Goal: Information Seeking & Learning: Check status

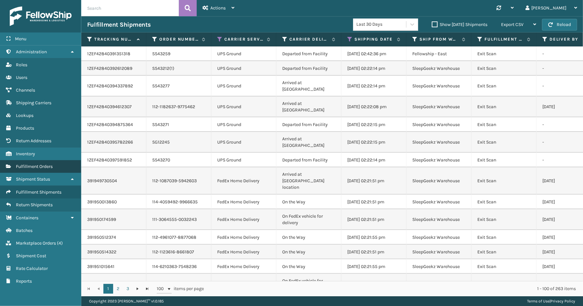
click at [27, 164] on span "Fulfillment Orders" at bounding box center [34, 167] width 37 height 6
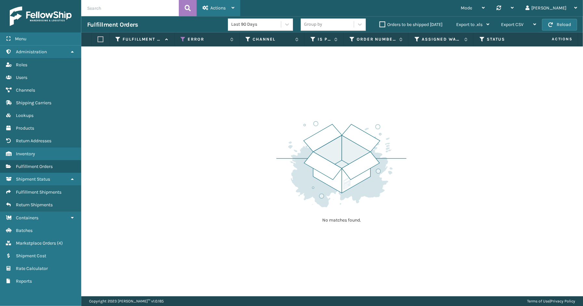
click at [216, 9] on span "Actions" at bounding box center [217, 8] width 15 height 6
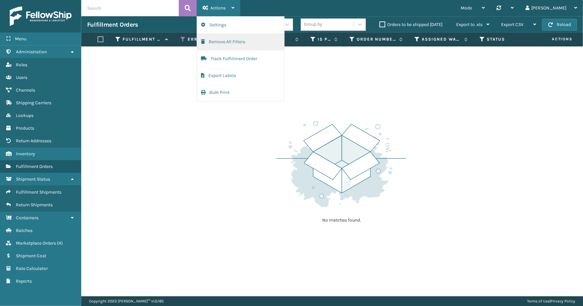
click at [219, 41] on button "Remove All Filters" at bounding box center [240, 42] width 87 height 17
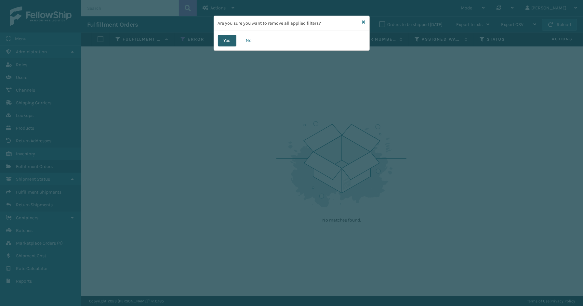
click at [229, 43] on button "Yes" at bounding box center [227, 41] width 19 height 12
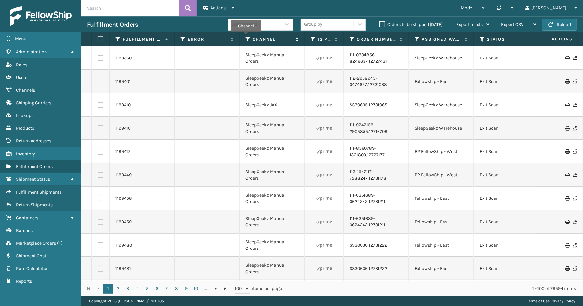
click at [246, 37] on icon at bounding box center [248, 39] width 5 height 6
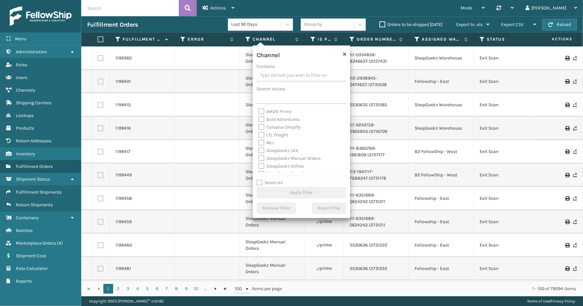
drag, startPoint x: 274, startPoint y: 183, endPoint x: 282, endPoint y: 163, distance: 22.0
click at [274, 182] on label "Select All" at bounding box center [270, 183] width 26 height 6
drag, startPoint x: 262, startPoint y: 182, endPoint x: 275, endPoint y: 166, distance: 20.3
click at [262, 181] on label "Select All" at bounding box center [270, 183] width 26 height 6
click at [262, 180] on input "Select All" at bounding box center [306, 179] width 98 height 1
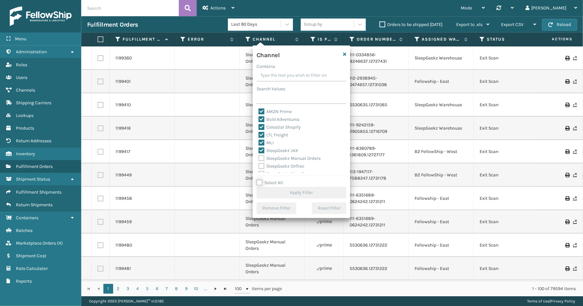
checkbox input "true"
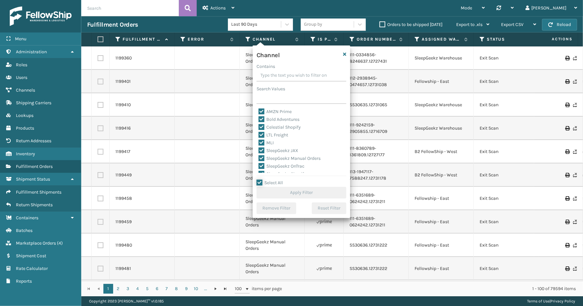
checkbox input "true"
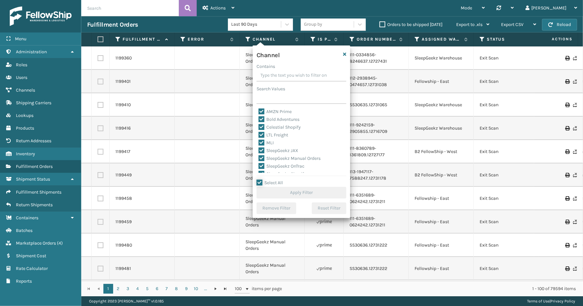
checkbox input "true"
click at [281, 136] on label "LTL Freight" at bounding box center [274, 135] width 30 height 6
click at [259, 136] on input "LTL Freight" at bounding box center [259, 133] width 0 height 4
checkbox input "false"
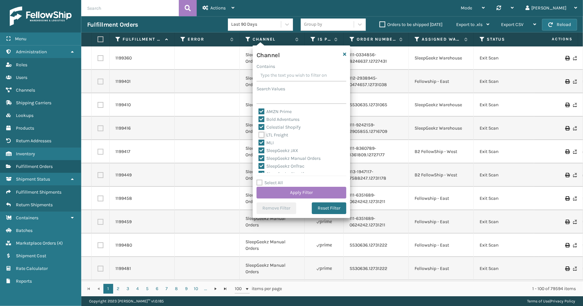
checkbox input "false"
click at [290, 193] on button "Apply Filter" at bounding box center [302, 193] width 90 height 12
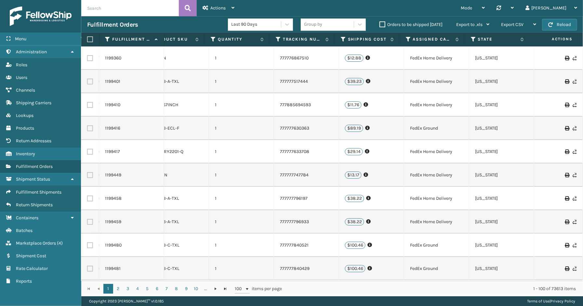
scroll to position [0, 432]
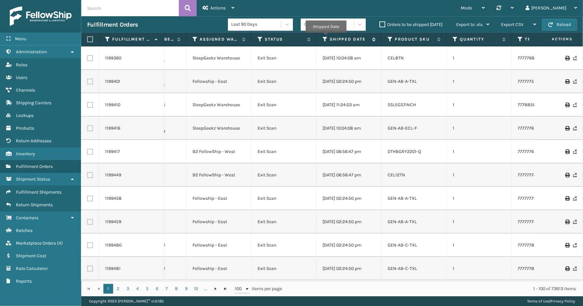
click at [326, 37] on icon at bounding box center [325, 39] width 5 height 6
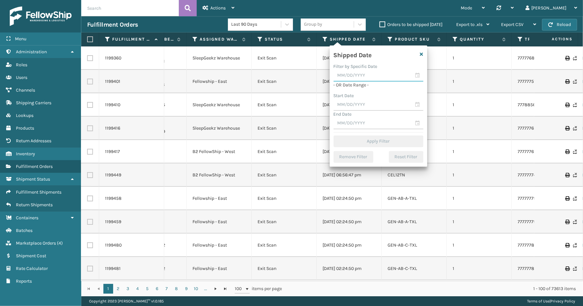
click at [421, 72] on input "text" at bounding box center [379, 76] width 90 height 12
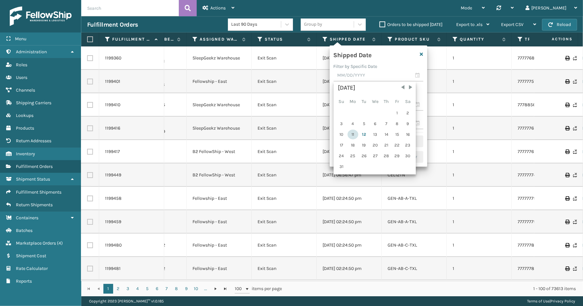
click at [355, 132] on div "11" at bounding box center [353, 135] width 11 height 10
type input "[DATE]"
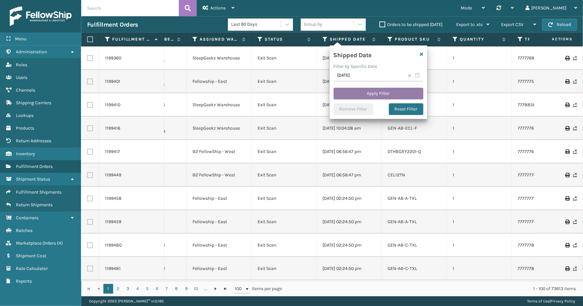
click at [392, 93] on button "Apply Filter" at bounding box center [379, 94] width 90 height 12
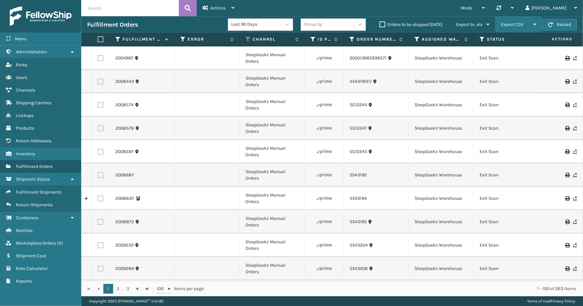
click at [519, 27] on span "Export CSV" at bounding box center [512, 25] width 22 height 6
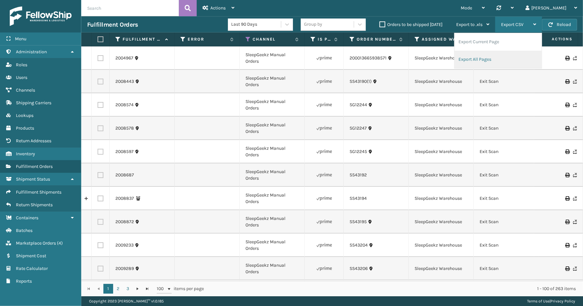
click at [507, 59] on li "Export All Pages" at bounding box center [498, 60] width 87 height 18
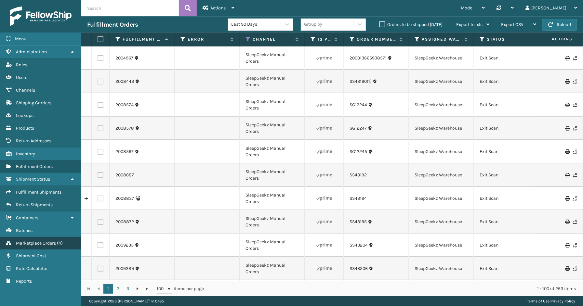
click at [41, 241] on link "Lookups Marketplace Orders ( 4 )" at bounding box center [40, 243] width 81 height 13
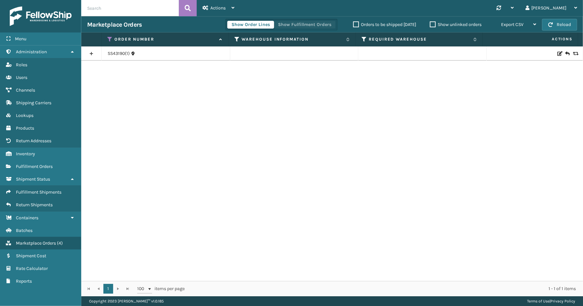
click at [299, 22] on button "Show Fulfillment Orders" at bounding box center [305, 25] width 62 height 8
click at [109, 38] on icon at bounding box center [110, 39] width 5 height 6
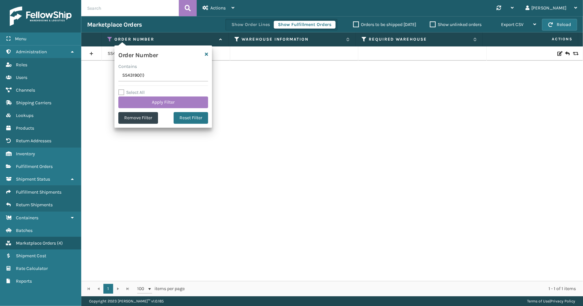
drag, startPoint x: 149, startPoint y: 76, endPoint x: 123, endPoint y: 81, distance: 26.1
click at [123, 81] on input "SS43190(1)" at bounding box center [163, 76] width 90 height 12
type input "SS43248"
click at [147, 101] on button "Apply Filter" at bounding box center [163, 103] width 90 height 12
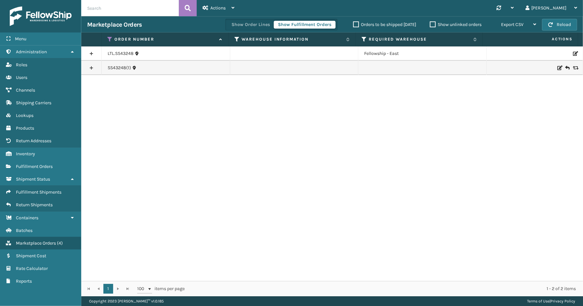
click at [95, 68] on link at bounding box center [91, 68] width 20 height 10
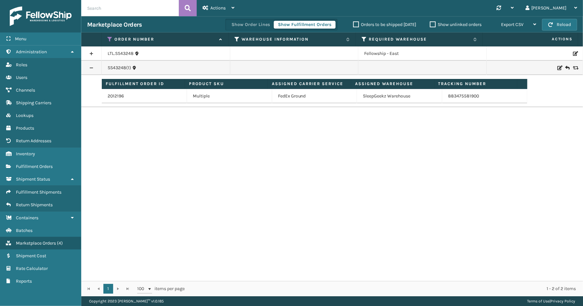
click at [89, 51] on link at bounding box center [91, 53] width 20 height 10
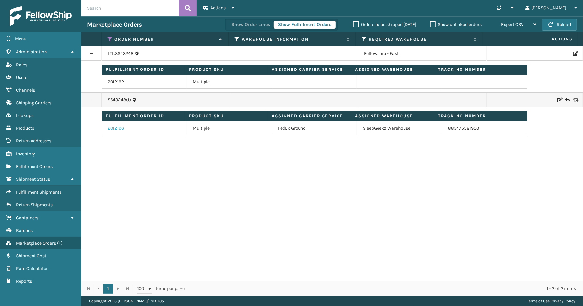
click at [120, 130] on link "2012196" at bounding box center [116, 128] width 16 height 7
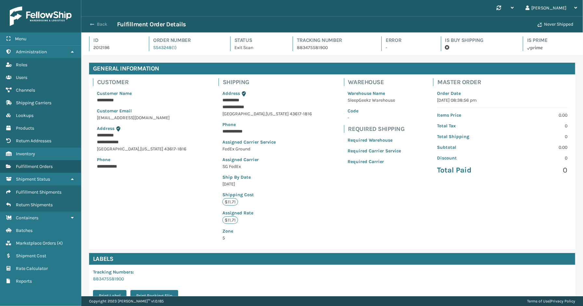
click at [100, 24] on button "Back" at bounding box center [102, 24] width 30 height 6
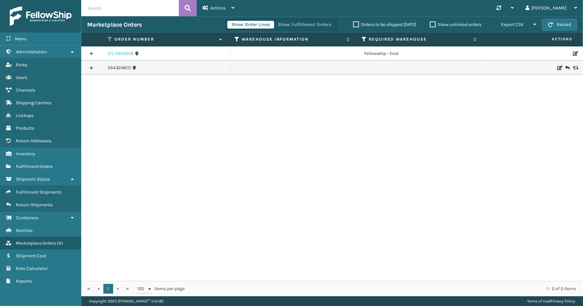
click at [115, 51] on link "LTL.SS43248" at bounding box center [121, 53] width 26 height 7
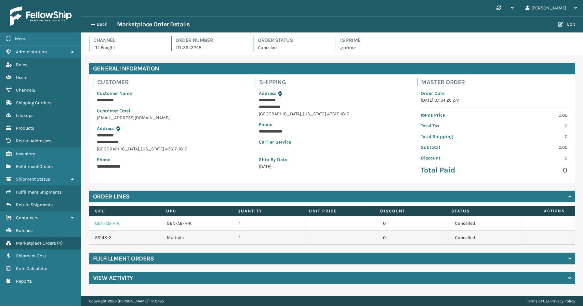
click at [113, 224] on link "GEN-AB-H-K" at bounding box center [107, 224] width 25 height 6
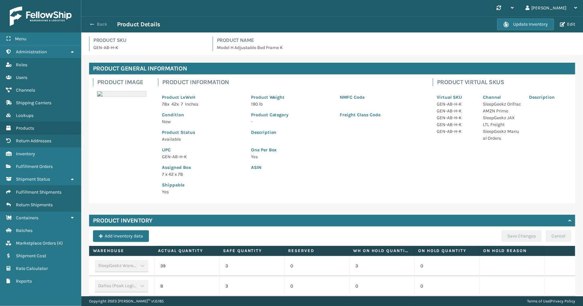
click at [97, 26] on button "Back" at bounding box center [102, 24] width 30 height 6
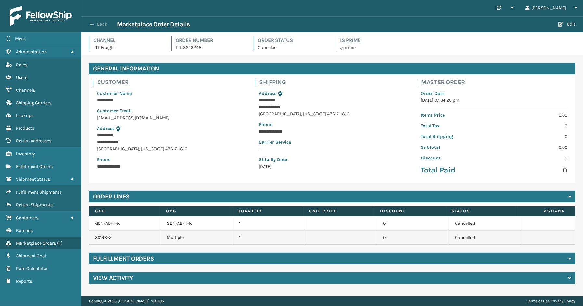
click at [106, 23] on button "Back" at bounding box center [102, 24] width 30 height 6
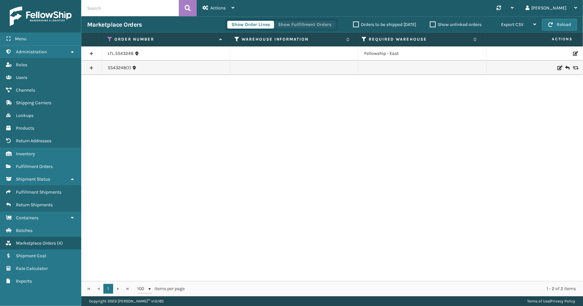
click at [301, 27] on button "Show Fulfillment Orders" at bounding box center [305, 25] width 62 height 8
click at [51, 296] on div "Menu Rate Calculator Administration Rate Calculator Roles Rate Calculator Users…" at bounding box center [40, 153] width 81 height 306
